Goal: Information Seeking & Learning: Learn about a topic

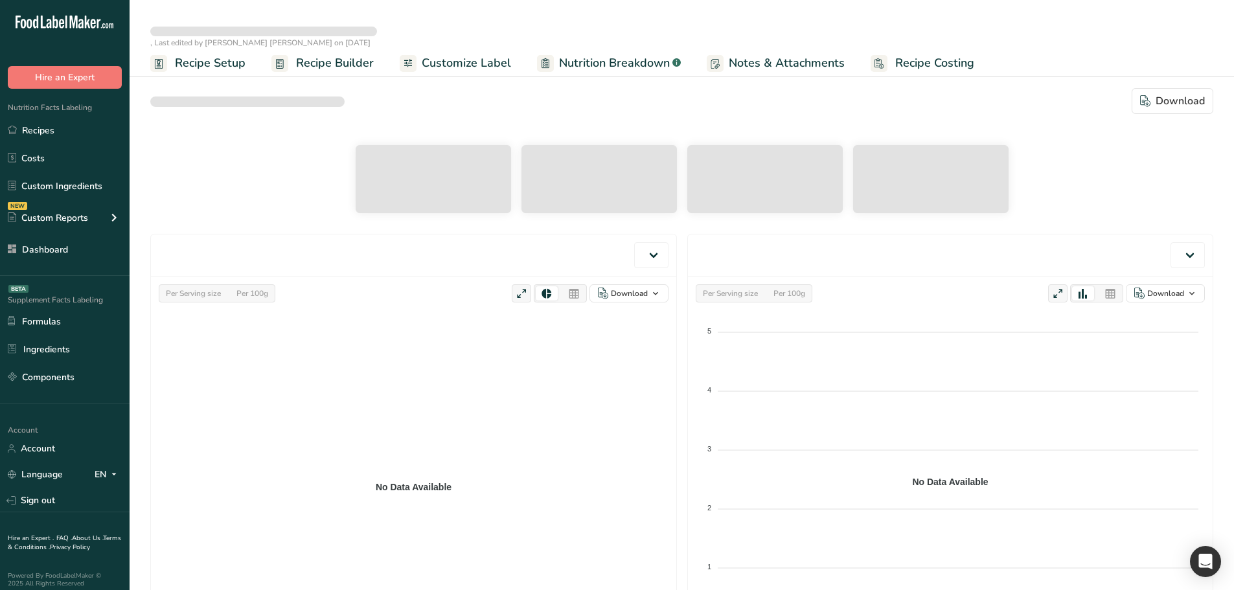
select select "Calories"
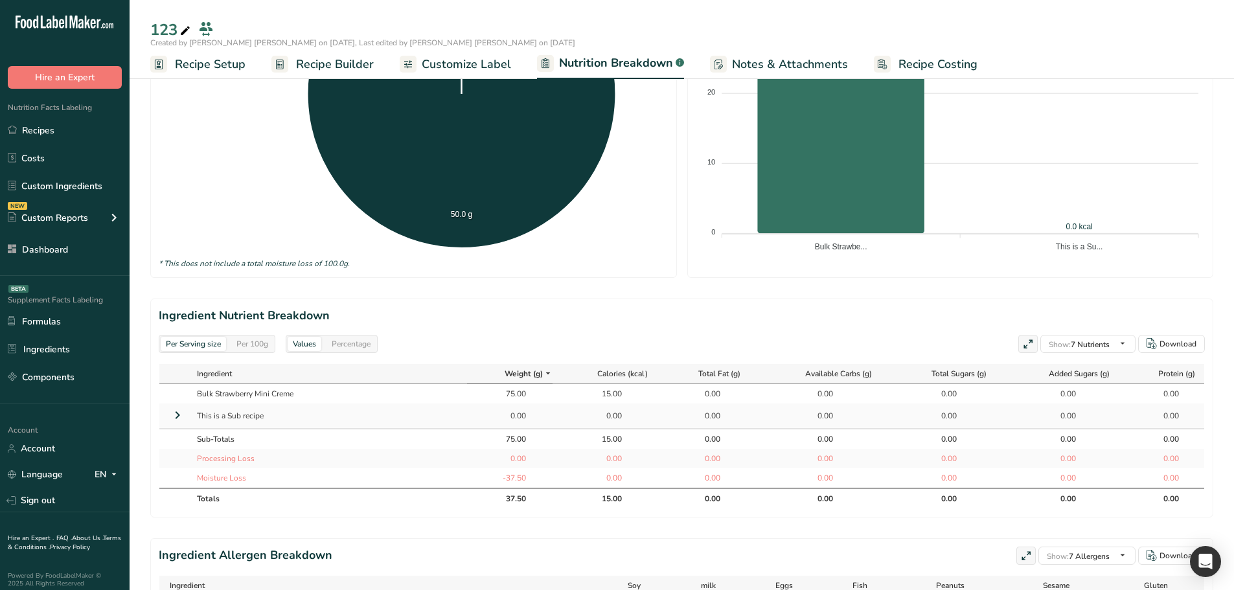
scroll to position [389, 0]
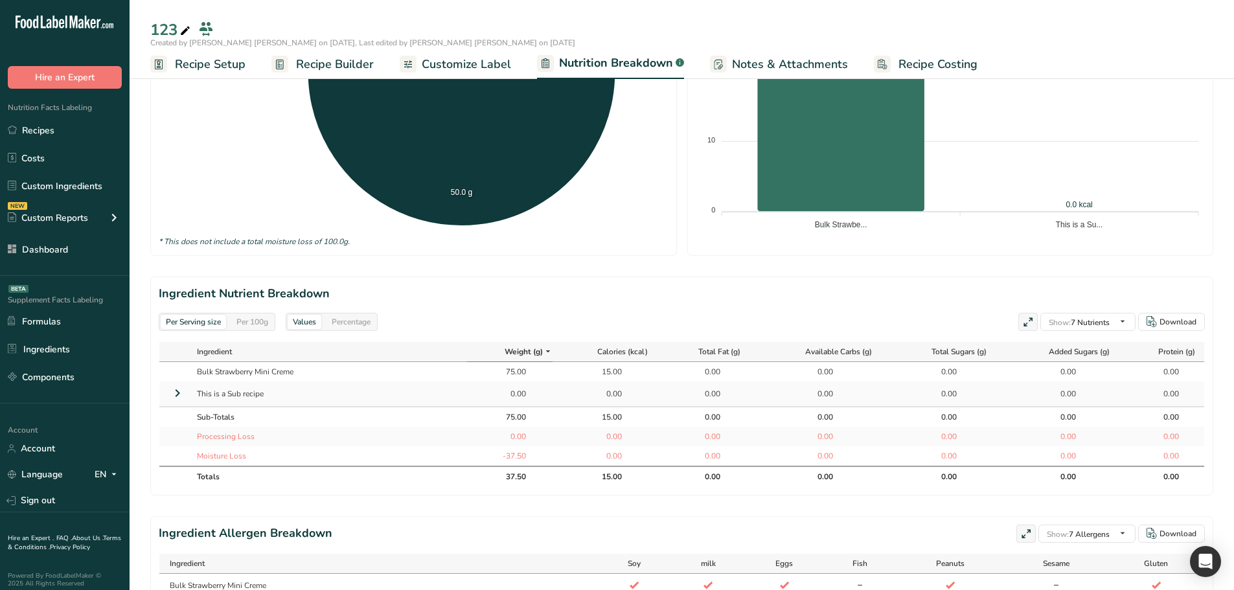
click at [176, 396] on icon at bounding box center [178, 393] width 16 height 23
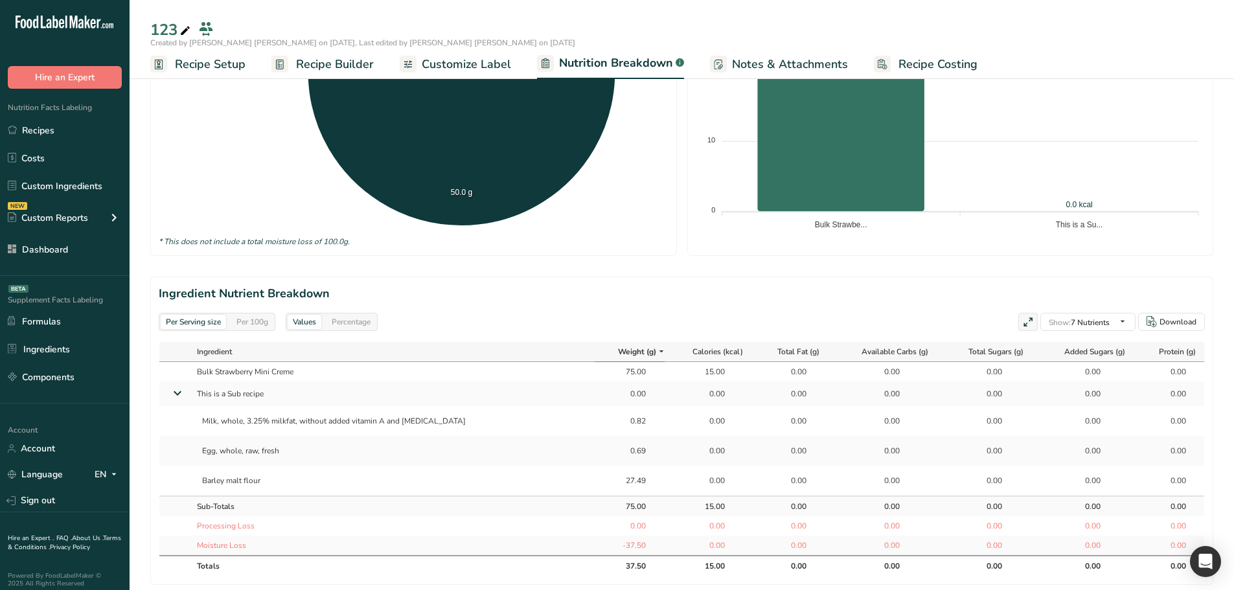
click at [614, 479] on div "27.49" at bounding box center [630, 481] width 32 height 12
click at [614, 452] on div "0.69" at bounding box center [630, 451] width 32 height 12
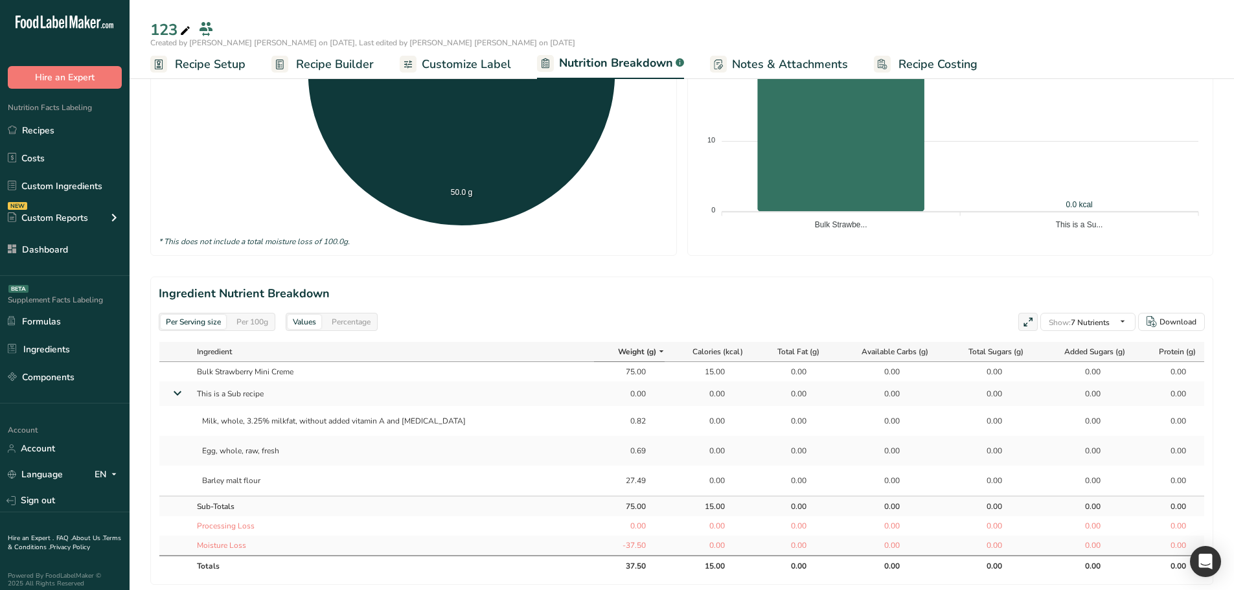
click at [629, 472] on td "27.49" at bounding box center [629, 481] width 71 height 30
